Goal: Task Accomplishment & Management: Use online tool/utility

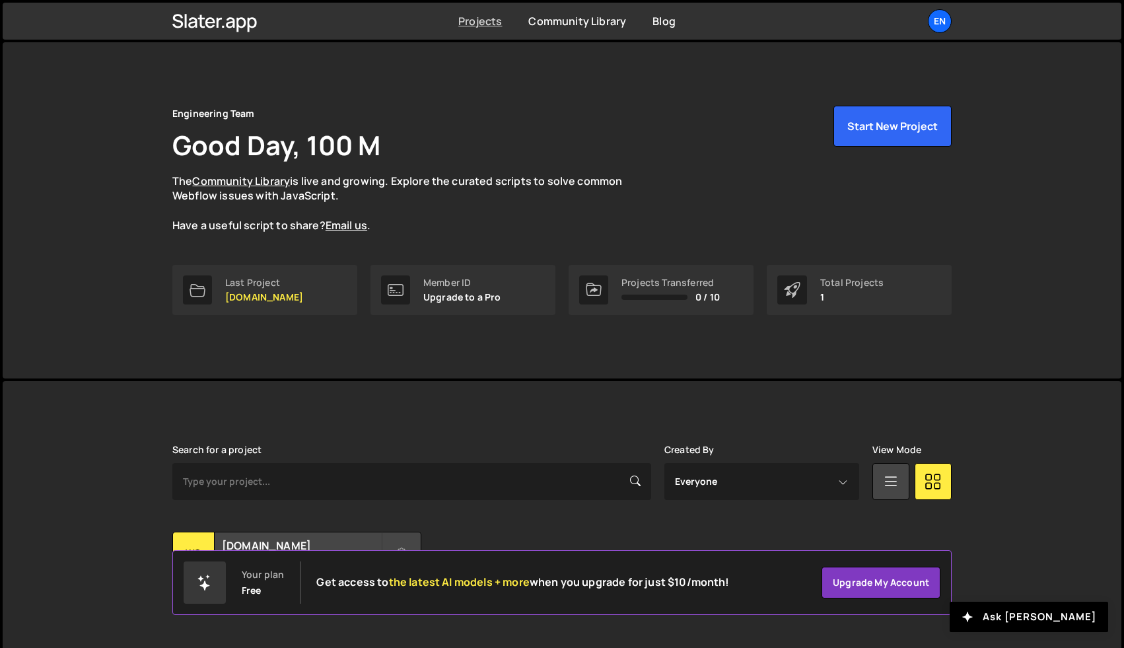
click at [491, 28] on link "Projects" at bounding box center [480, 21] width 44 height 15
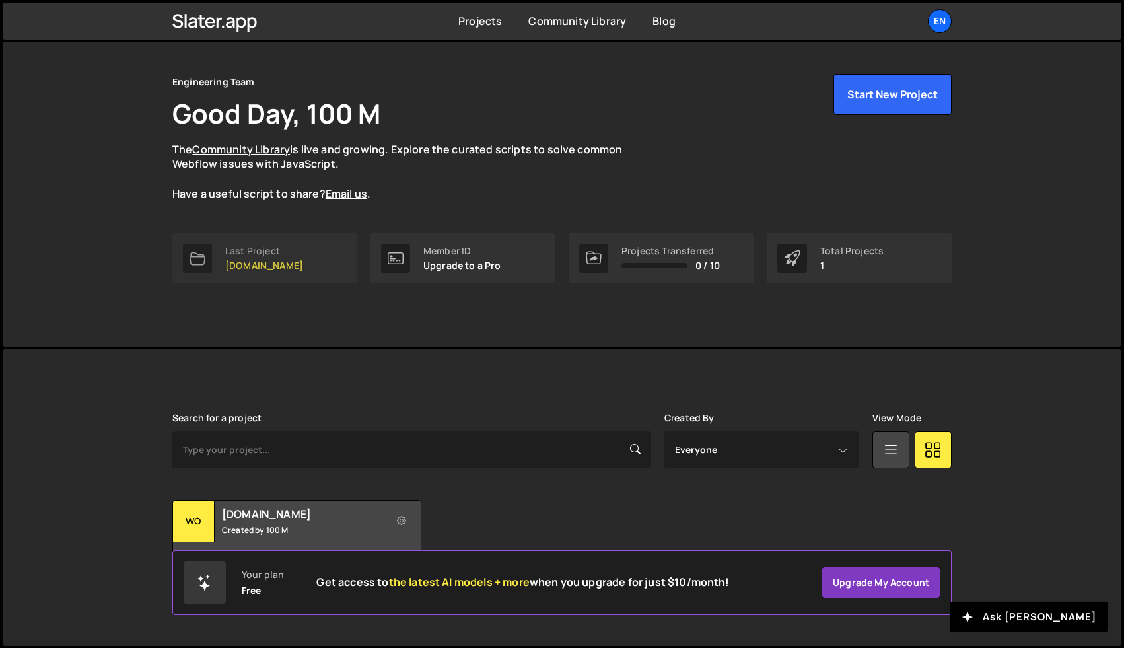
click at [273, 275] on link "Last Project womwell.com" at bounding box center [264, 258] width 185 height 50
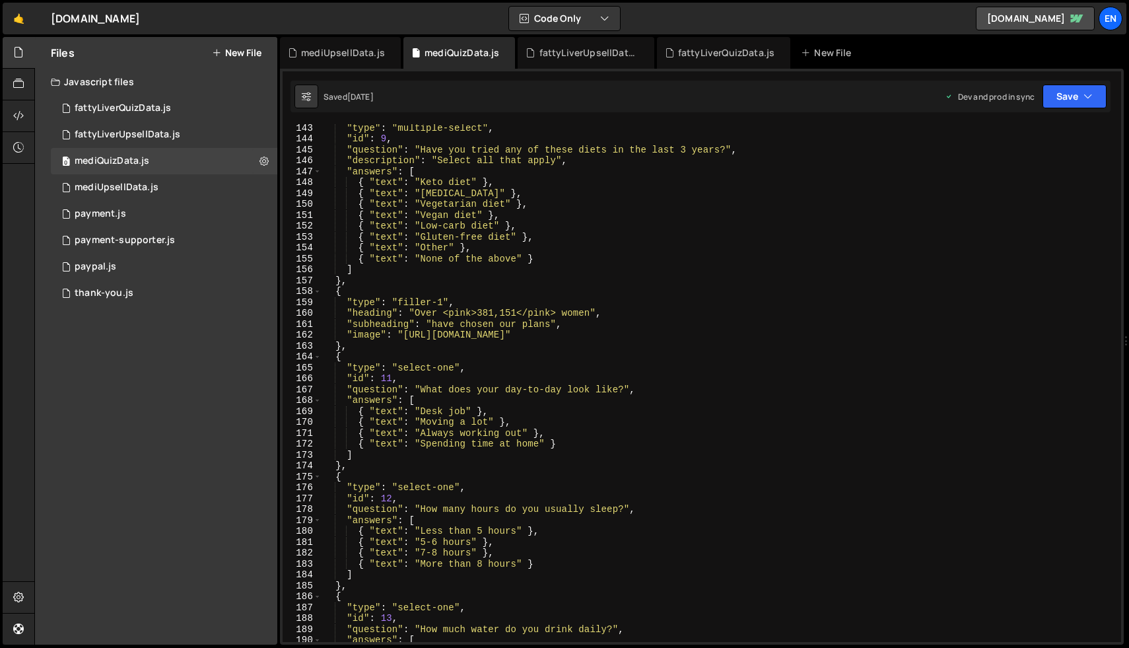
scroll to position [1587, 0]
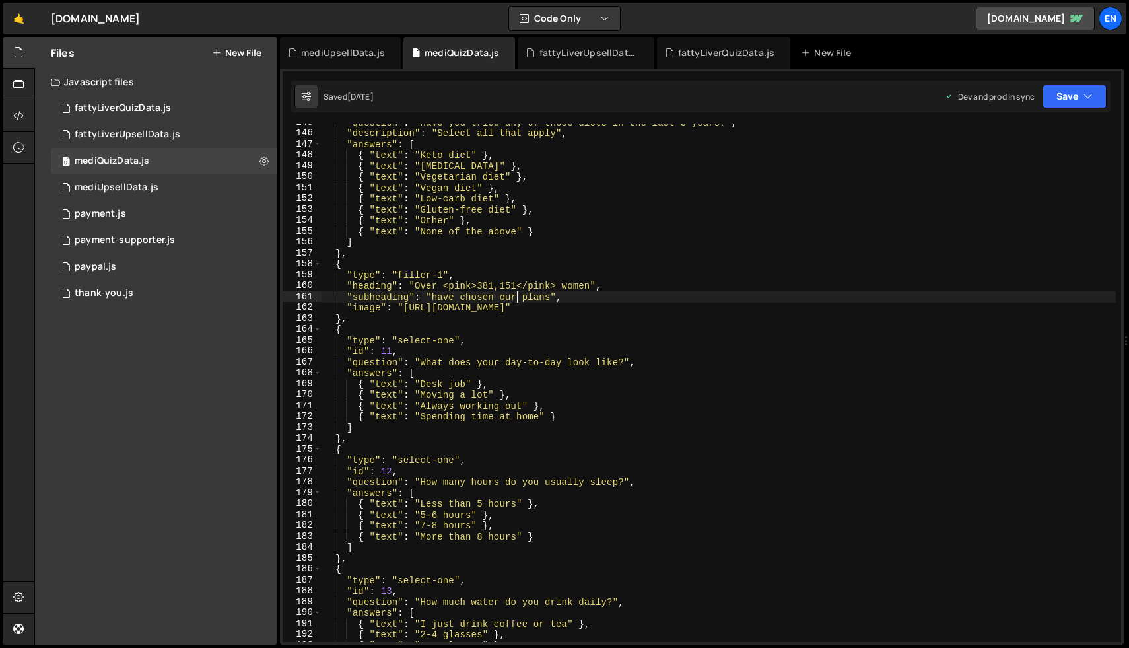
click at [518, 301] on div ""question" : "Have you tried any of these diets in the last 3 years?" , "descri…" at bounding box center [719, 387] width 795 height 540
paste textarea "mediterranean"
type textarea ""subheading": "have chosen our mediterranean plans","
click at [1084, 102] on icon "button" at bounding box center [1088, 96] width 9 height 13
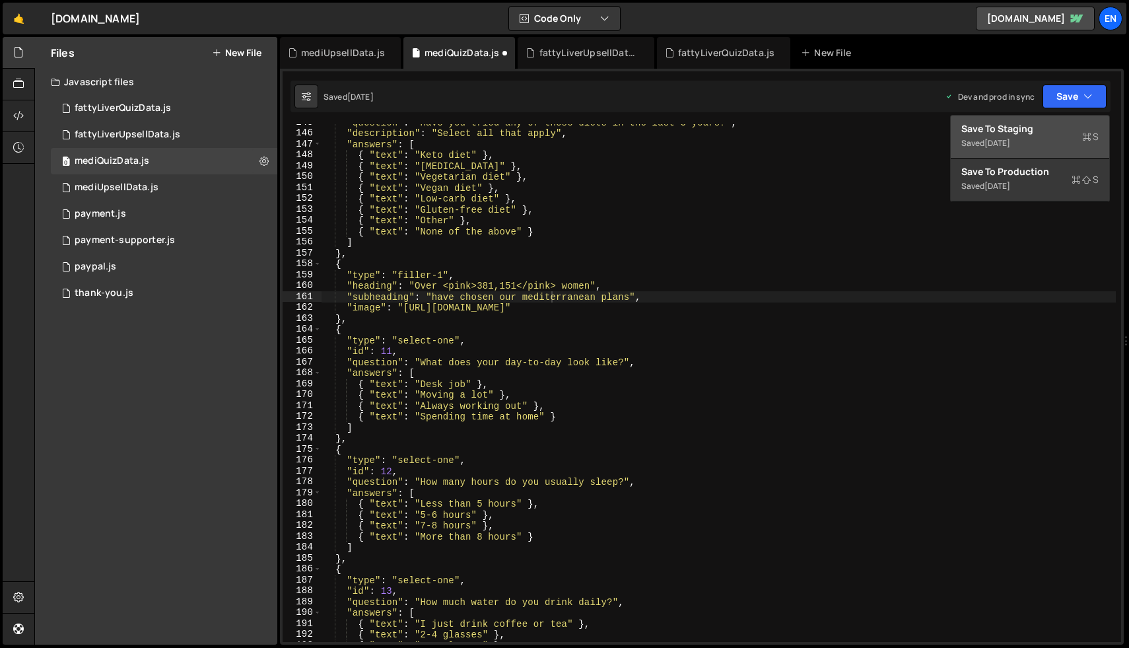
click at [1048, 128] on div "Save to Staging S" at bounding box center [1030, 128] width 137 height 13
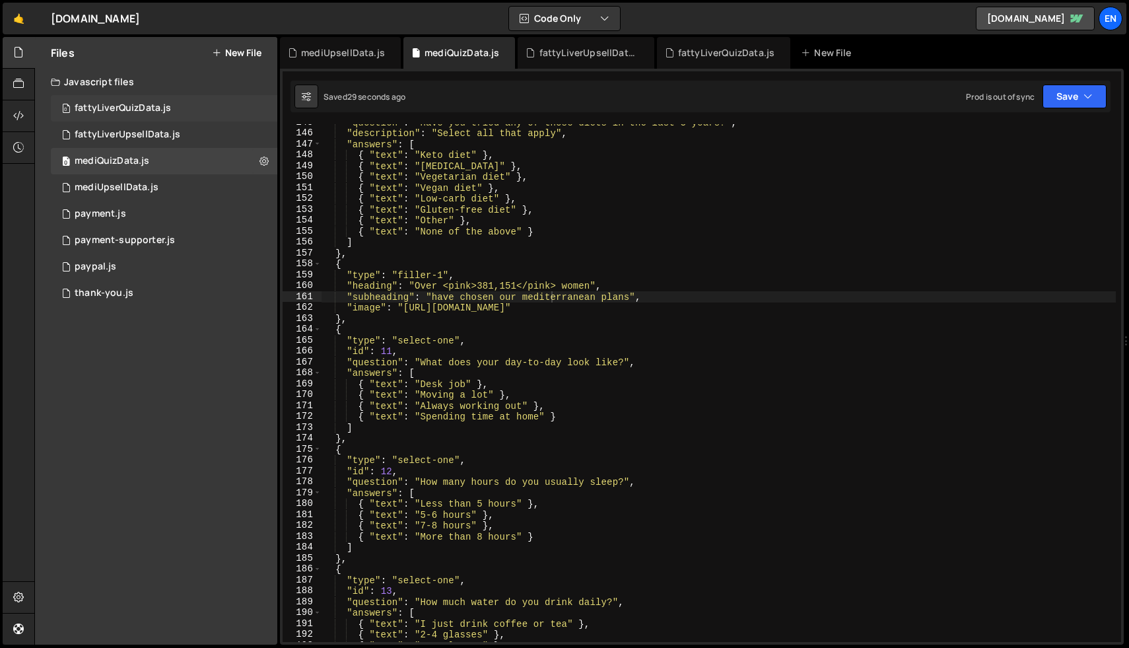
click at [220, 112] on div "0 fattyLiverQuizData.js 0" at bounding box center [164, 108] width 227 height 26
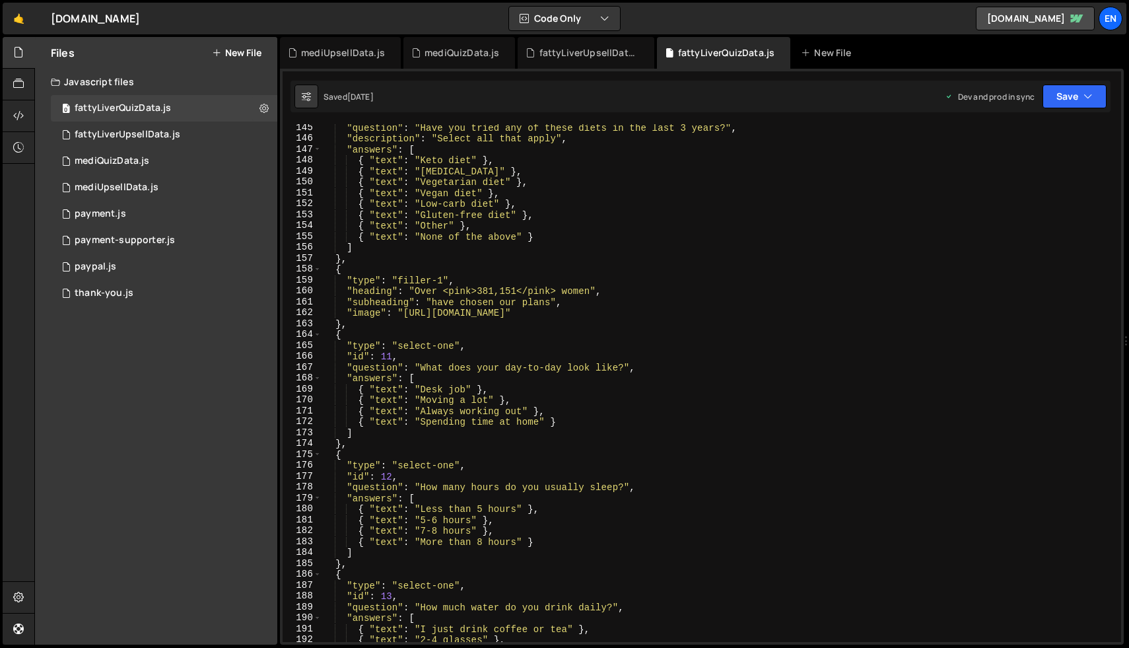
scroll to position [1583, 0]
click at [515, 303] on div ""question" : "Have you tried any of these diets in the last 3 years?" , "descri…" at bounding box center [719, 392] width 795 height 540
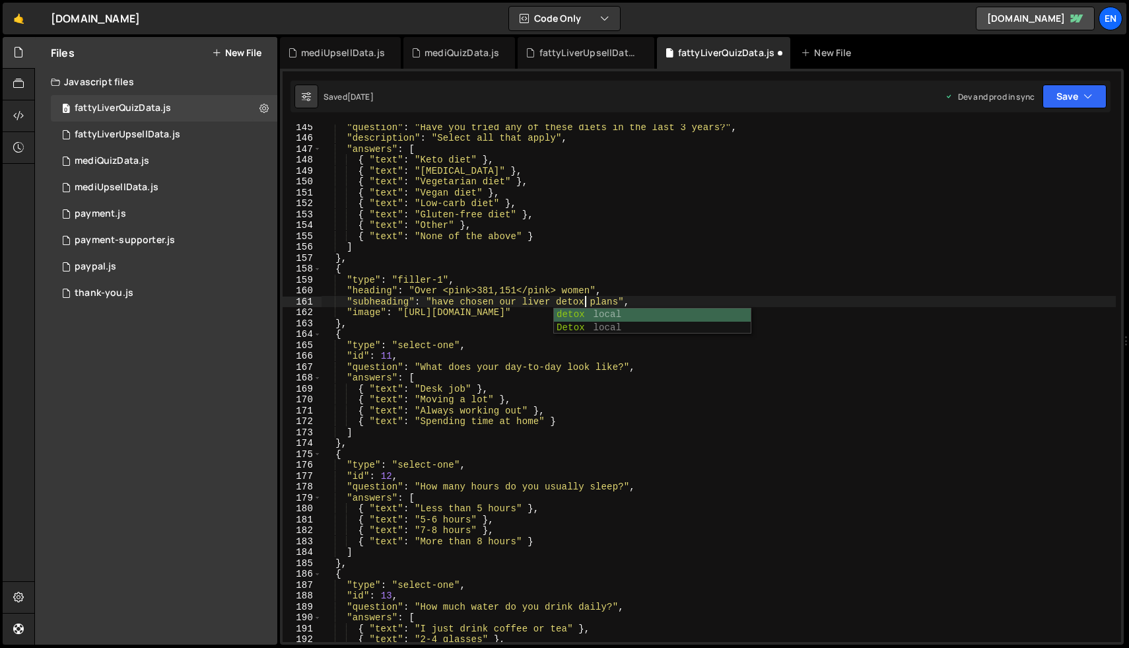
click at [848, 252] on div ""question" : "Have you tried any of these diets in the last 3 years?" , "descri…" at bounding box center [719, 392] width 795 height 540
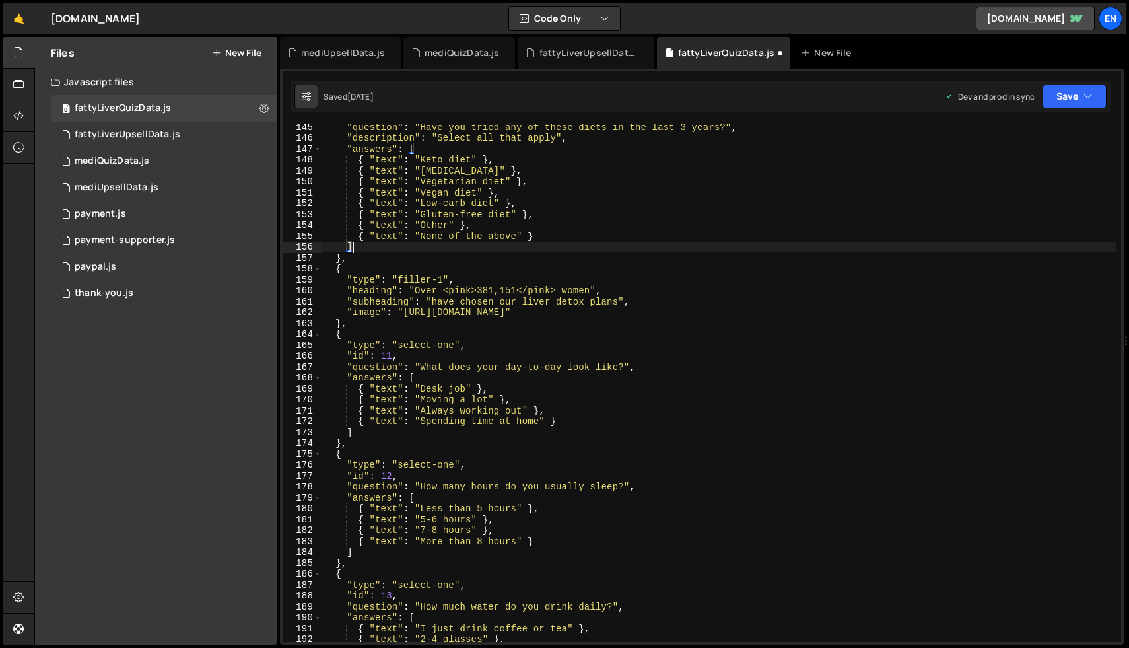
scroll to position [0, 1]
type textarea "]"
click at [1098, 87] on button "Save" at bounding box center [1075, 97] width 64 height 24
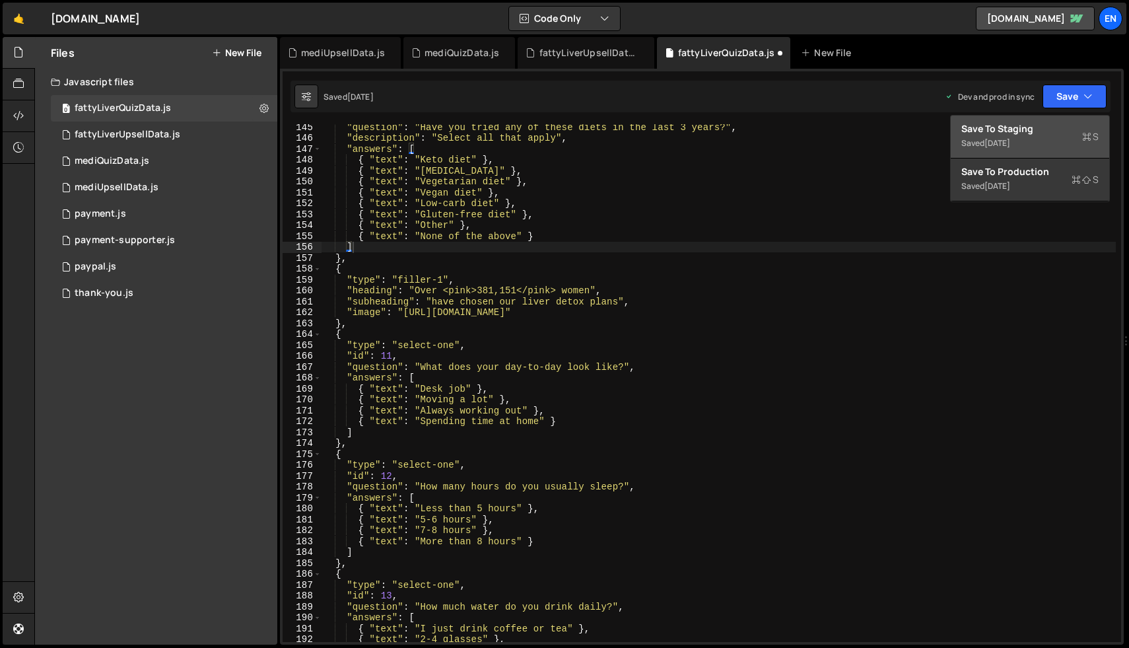
click at [1032, 129] on div "Save to Staging S" at bounding box center [1030, 128] width 137 height 13
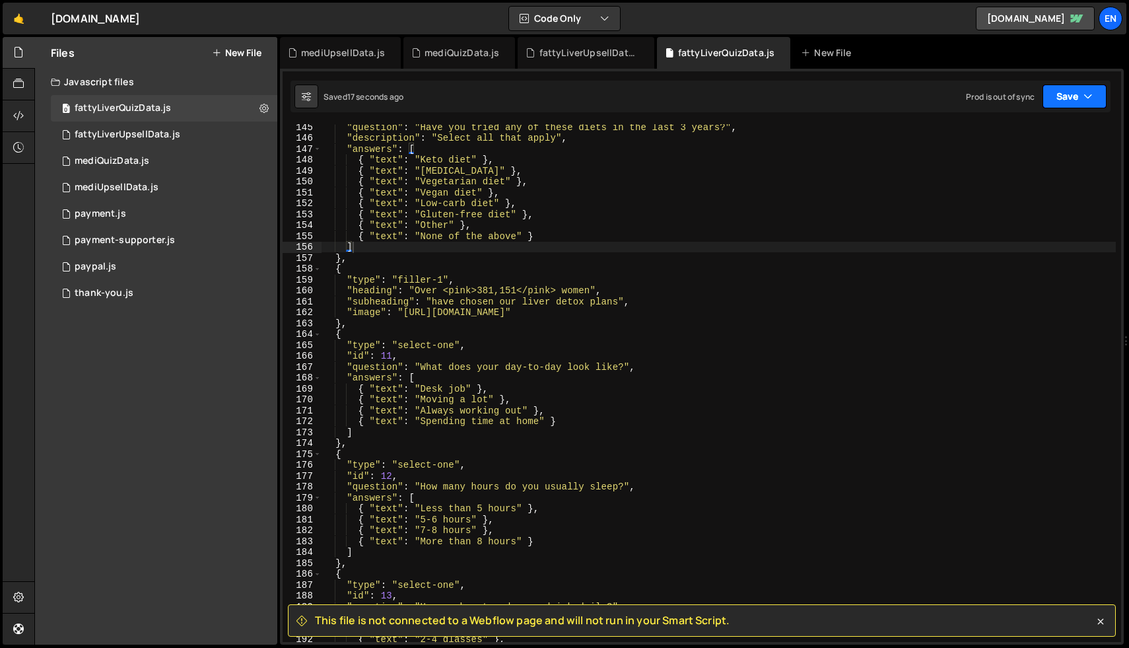
click at [1092, 91] on icon "button" at bounding box center [1088, 96] width 9 height 13
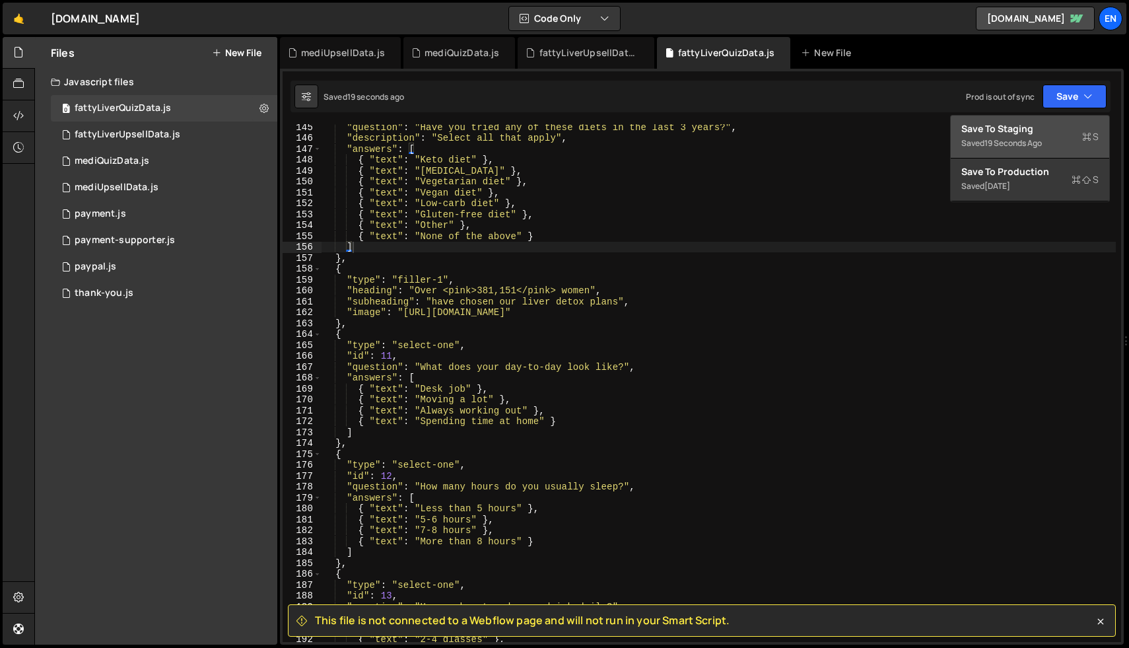
click at [1042, 135] on div "Save to Staging S" at bounding box center [1030, 128] width 137 height 13
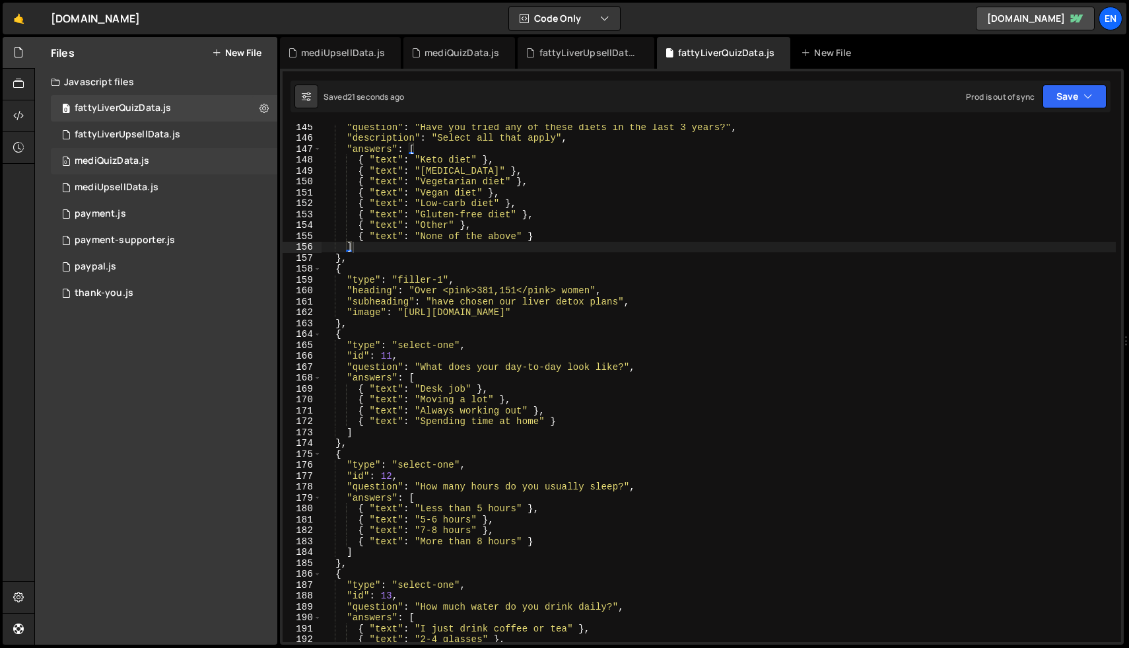
click at [176, 165] on div "0 mediQuizData.js 0" at bounding box center [164, 161] width 227 height 26
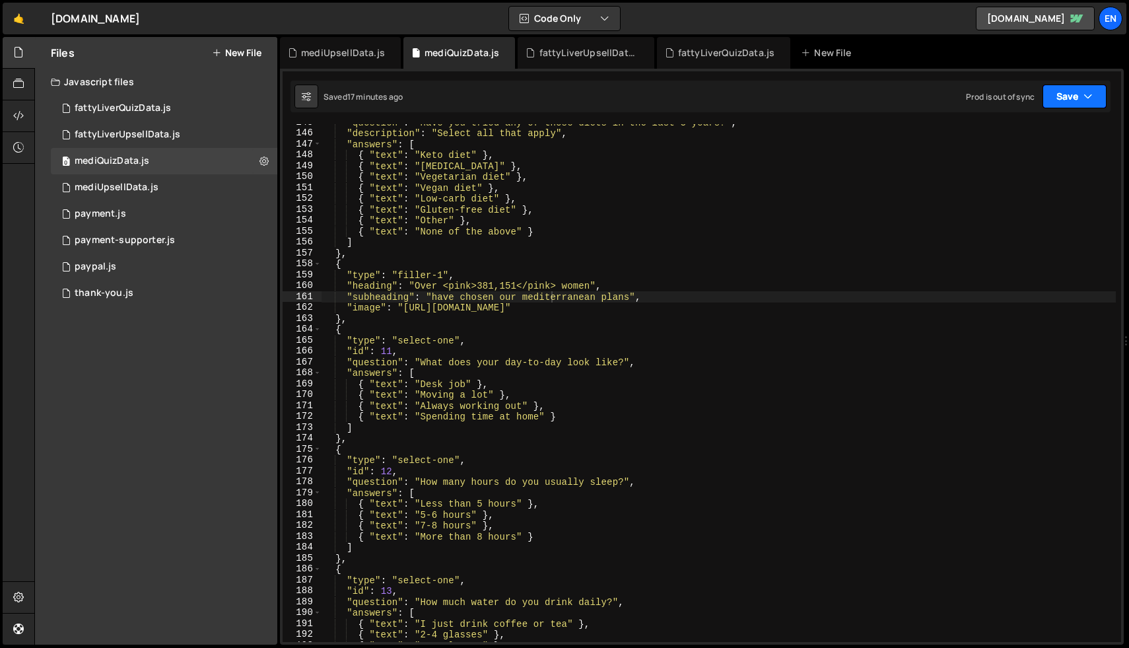
click at [1094, 98] on button "Save" at bounding box center [1075, 97] width 64 height 24
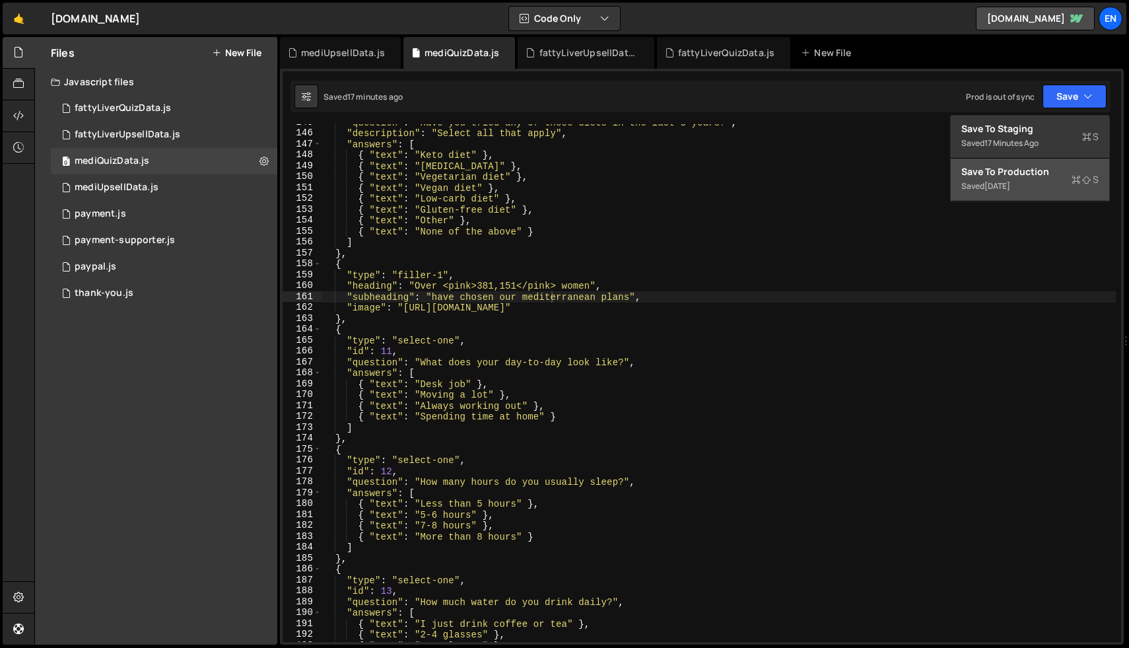
click at [1046, 189] on div "Saved 1 day ago" at bounding box center [1030, 186] width 137 height 16
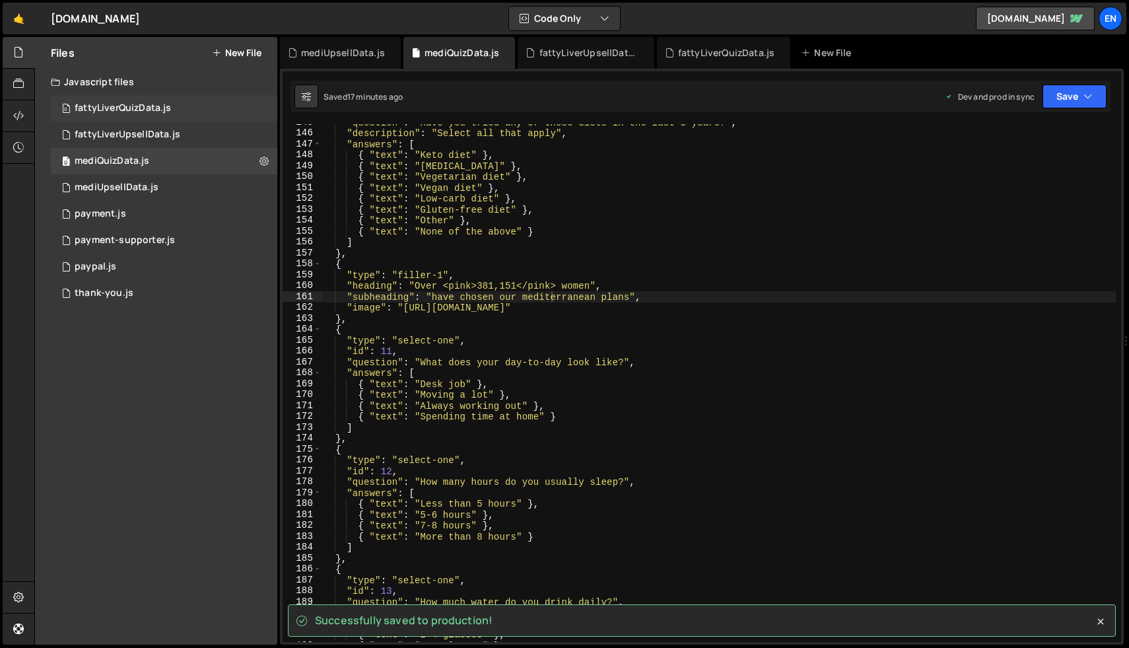
click at [147, 105] on div "fattyLiverQuizData.js" at bounding box center [123, 108] width 96 height 12
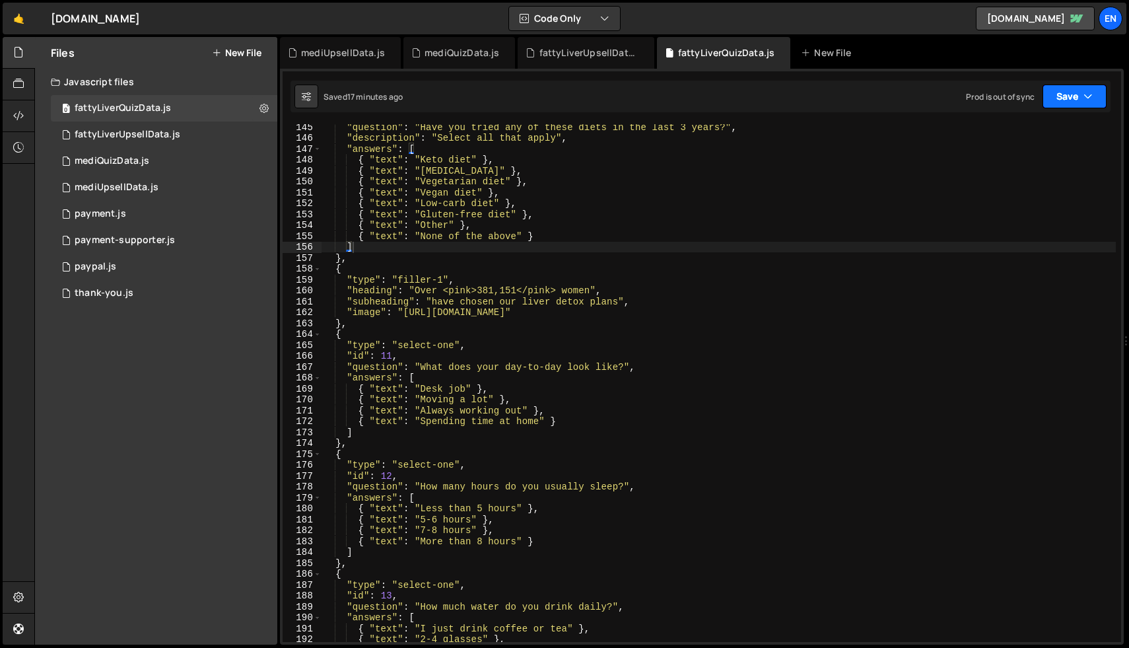
click at [1096, 100] on button "Save" at bounding box center [1075, 97] width 64 height 24
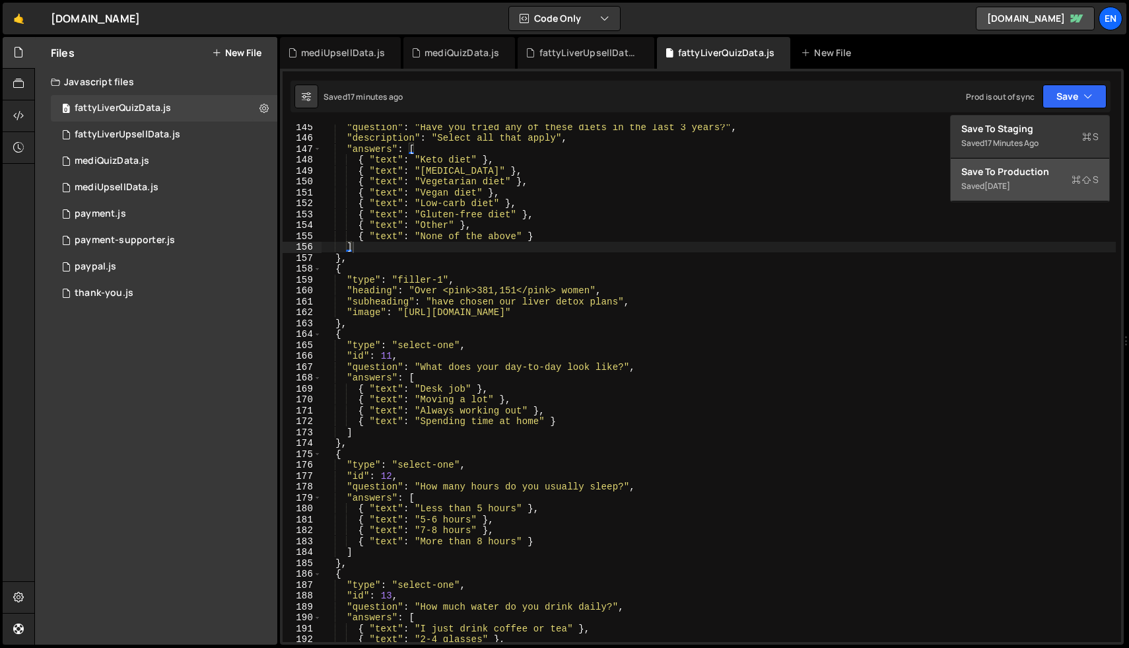
click at [1042, 176] on div "Save to Production S" at bounding box center [1030, 171] width 137 height 13
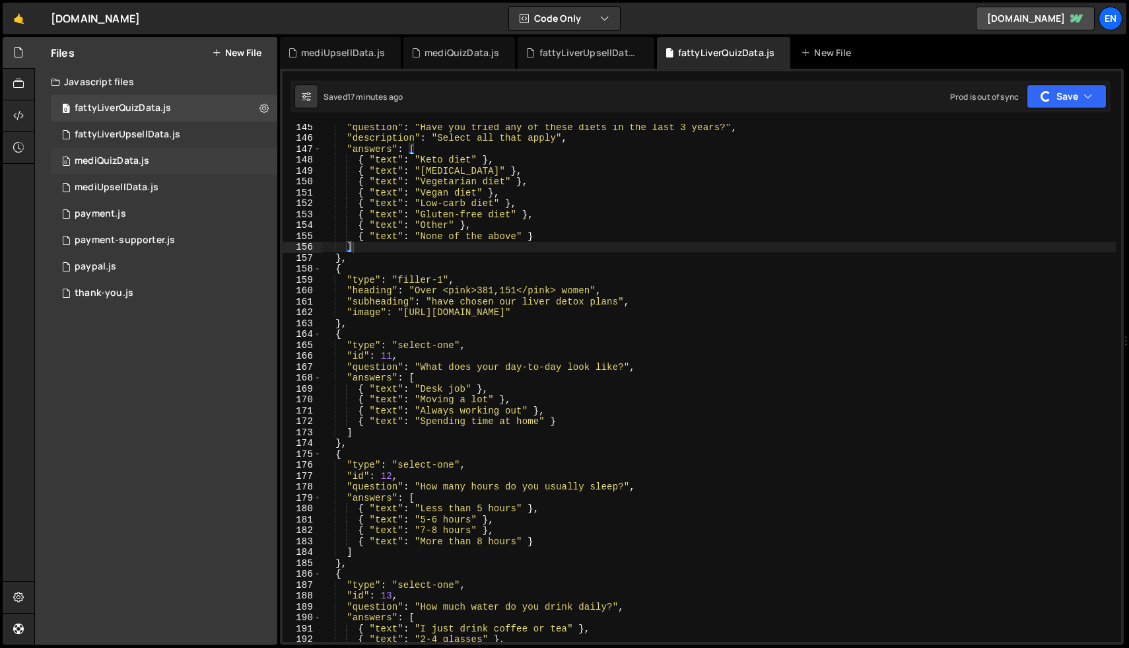
click at [137, 162] on div "mediQuizData.js" at bounding box center [112, 161] width 75 height 12
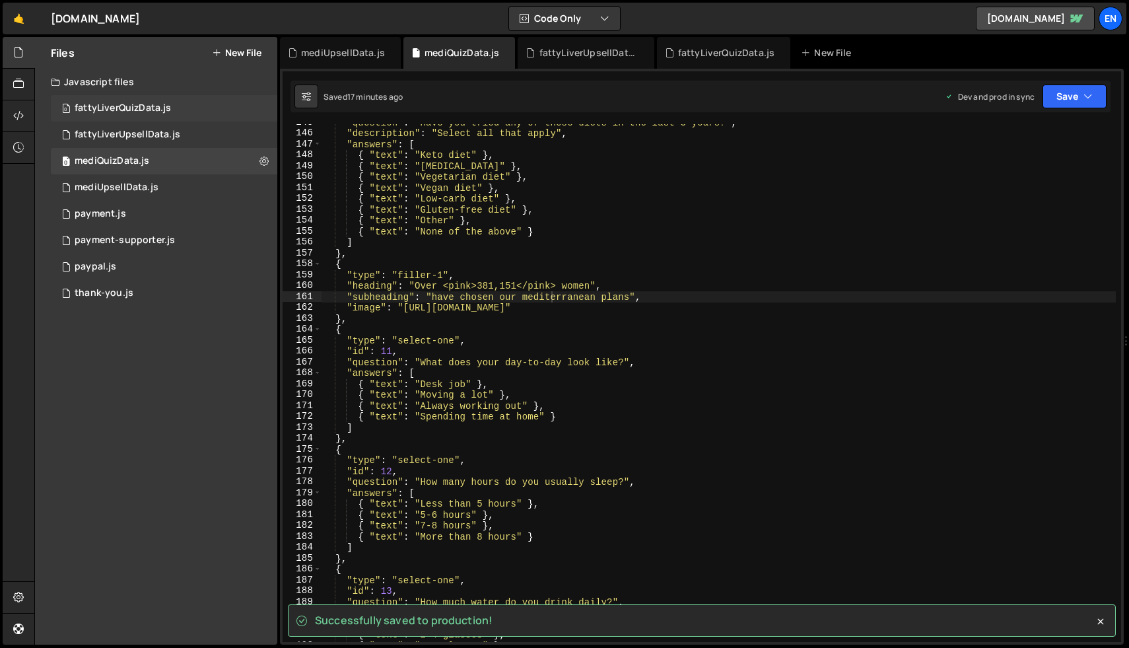
click at [187, 110] on div "0 fattyLiverQuizData.js 0" at bounding box center [164, 108] width 227 height 26
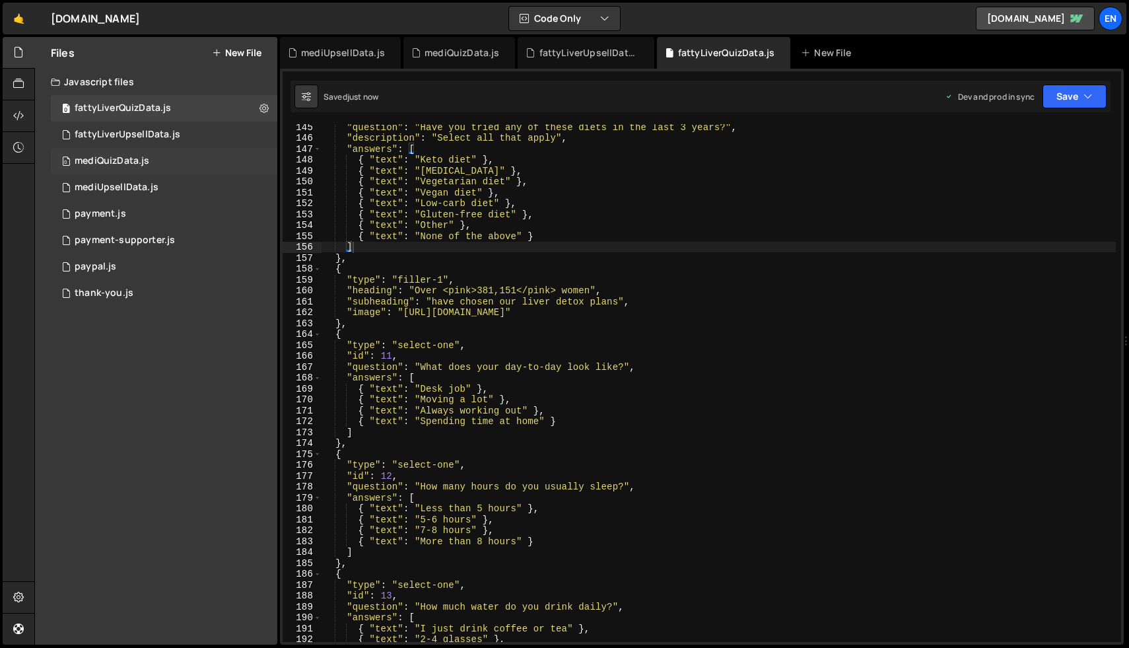
click at [166, 164] on div "0 mediQuizData.js 0" at bounding box center [164, 161] width 227 height 26
